Goal: Navigation & Orientation: Find specific page/section

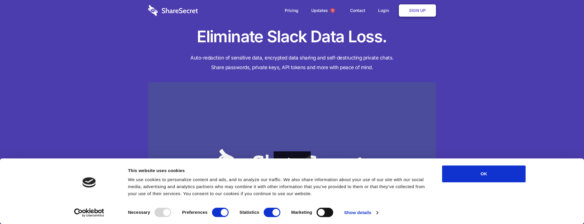
scroll to position [1419, 0]
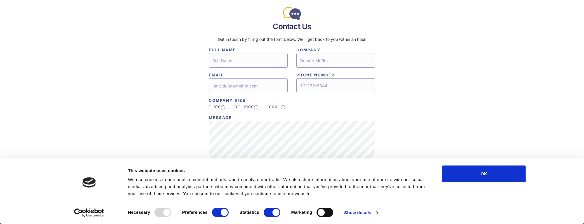
scroll to position [1419, 0]
